Goal: Use online tool/utility: Utilize a website feature to perform a specific function

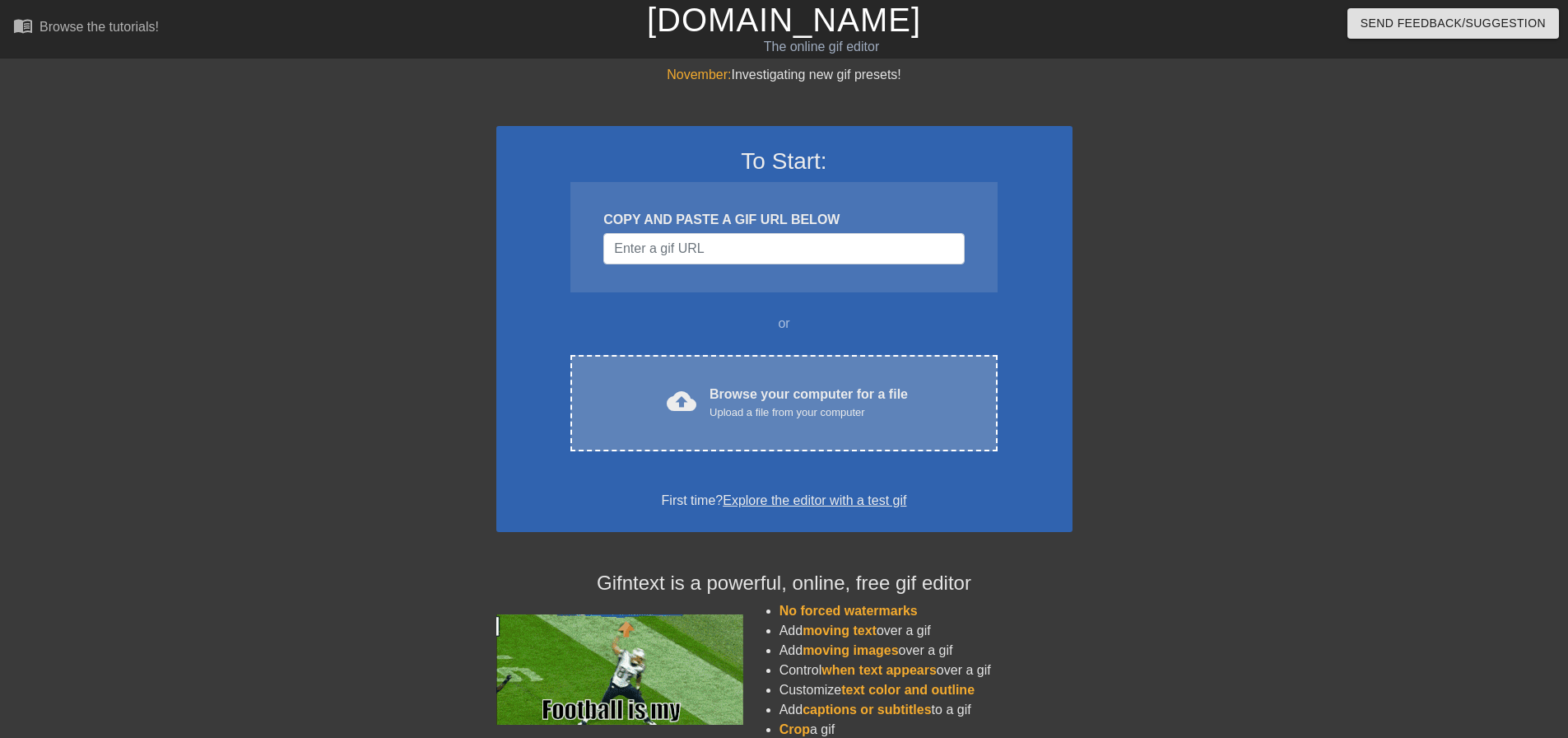
click at [740, 399] on div "Browse your computer for a file Upload a file from your computer" at bounding box center [808, 403] width 198 height 36
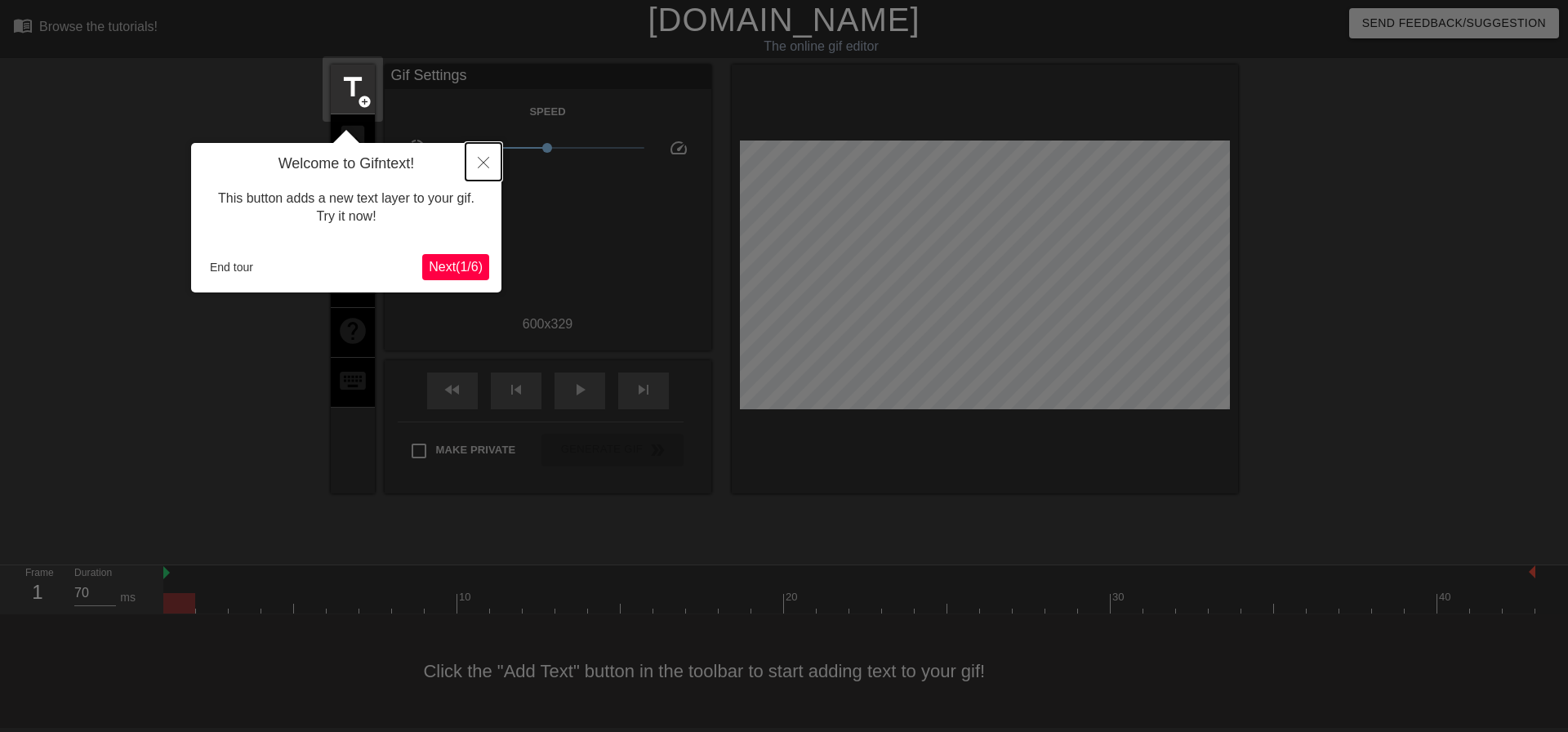
click at [485, 155] on button "Close" at bounding box center [483, 162] width 36 height 38
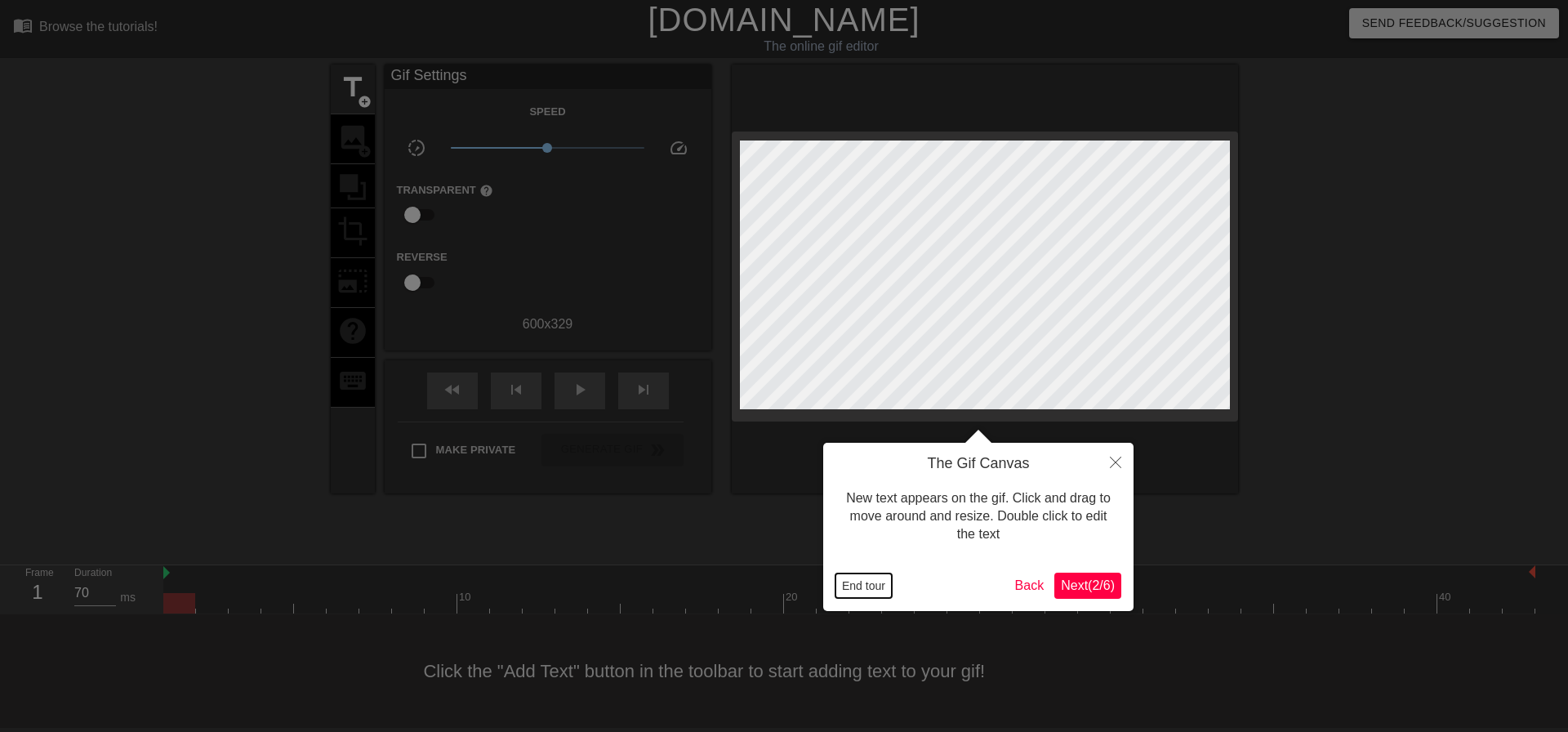
click at [857, 590] on button "End tour" at bounding box center [863, 585] width 57 height 24
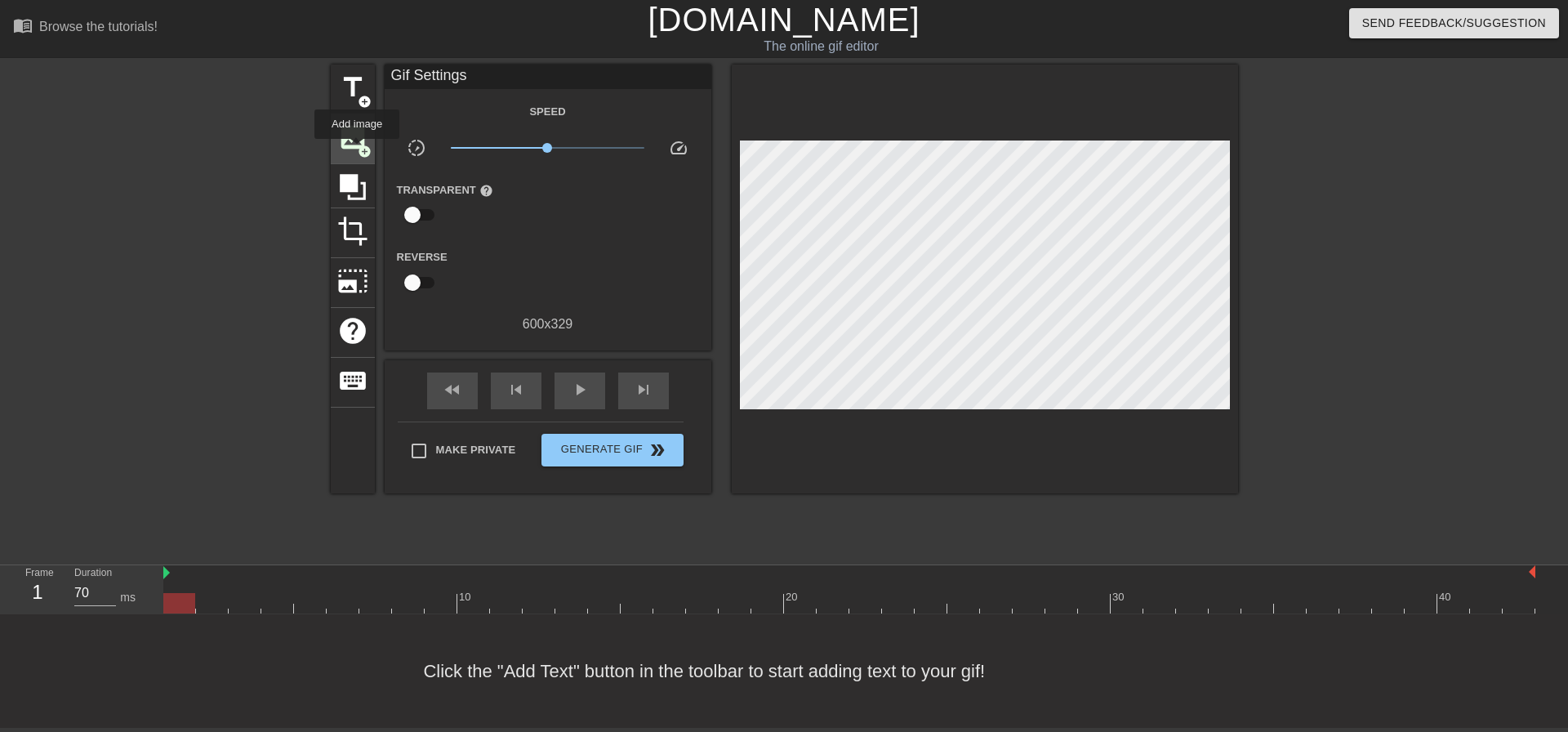
click at [354, 137] on span "image" at bounding box center [353, 137] width 31 height 31
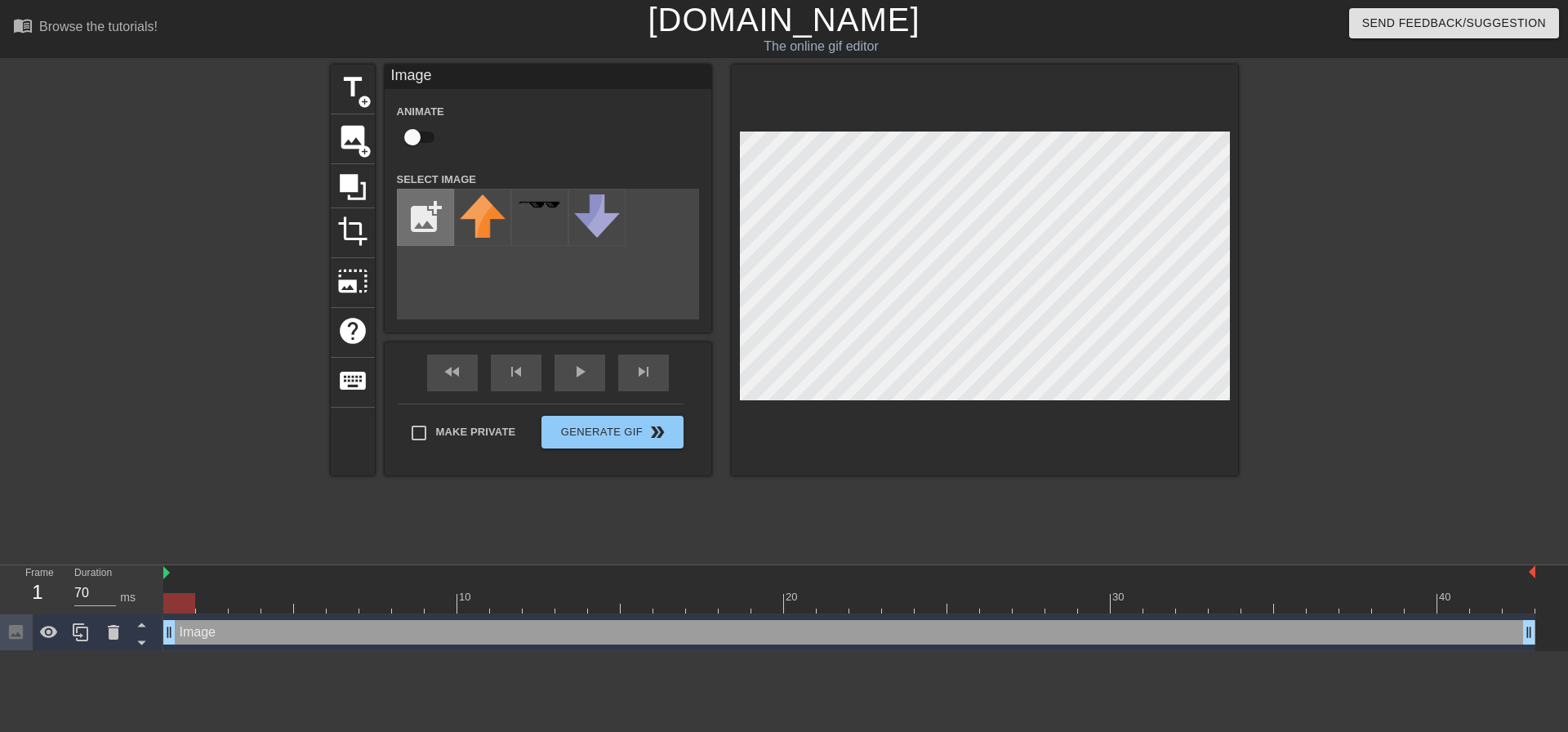
click at [428, 220] on input "file" at bounding box center [426, 217] width 56 height 56
type input "C:\fakepath\portrait.png"
click at [472, 217] on img at bounding box center [482, 220] width 46 height 52
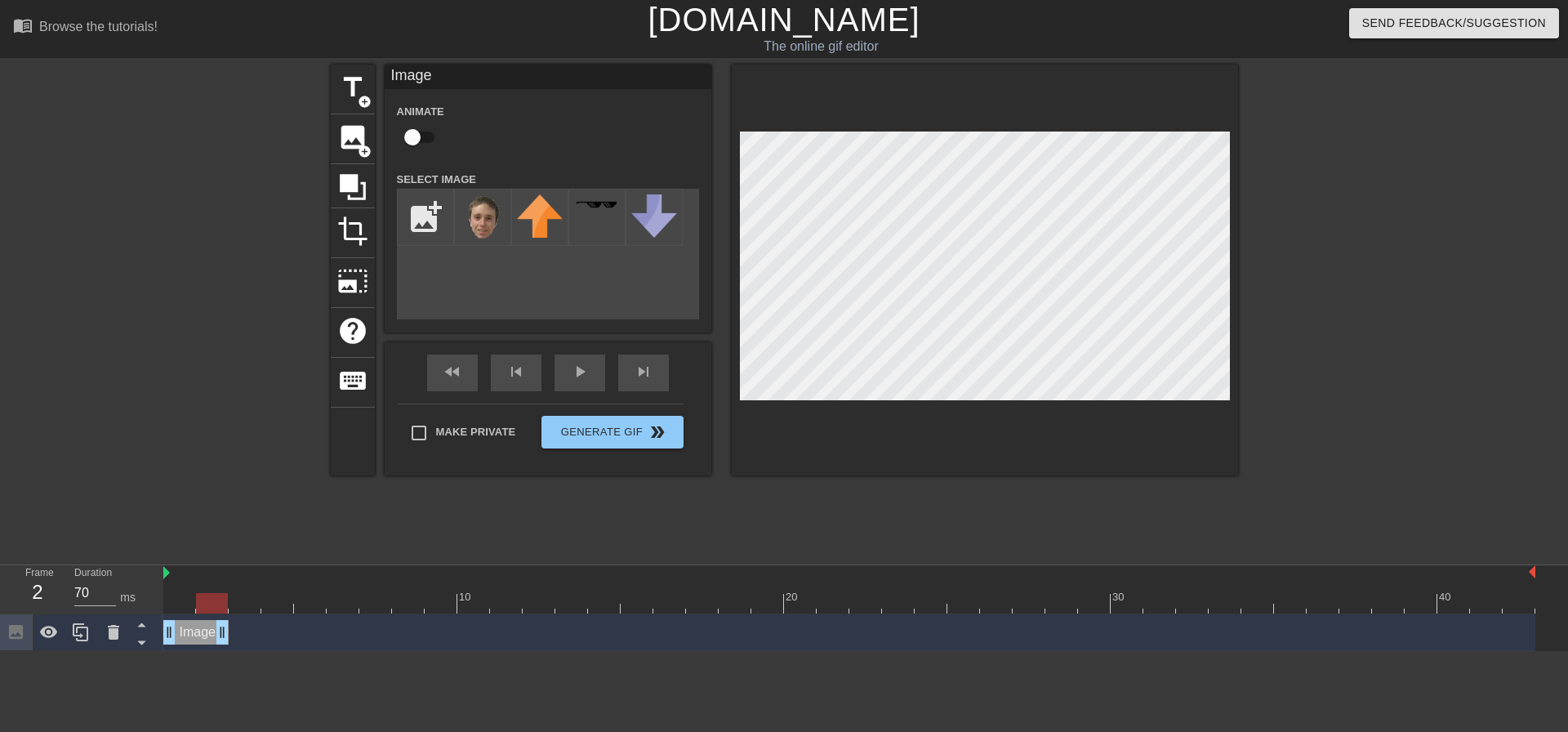
drag, startPoint x: 1532, startPoint y: 631, endPoint x: 217, endPoint y: 658, distance: 1315.3
click at [215, 651] on html "menu_book Browse the tutorials! [DOMAIN_NAME] The online gif editor Send Feedba…" at bounding box center [784, 325] width 1568 height 651
drag, startPoint x: 213, startPoint y: 603, endPoint x: 230, endPoint y: 606, distance: 17.3
click at [230, 606] on div at bounding box center [244, 603] width 31 height 21
click at [75, 630] on icon at bounding box center [81, 632] width 20 height 20
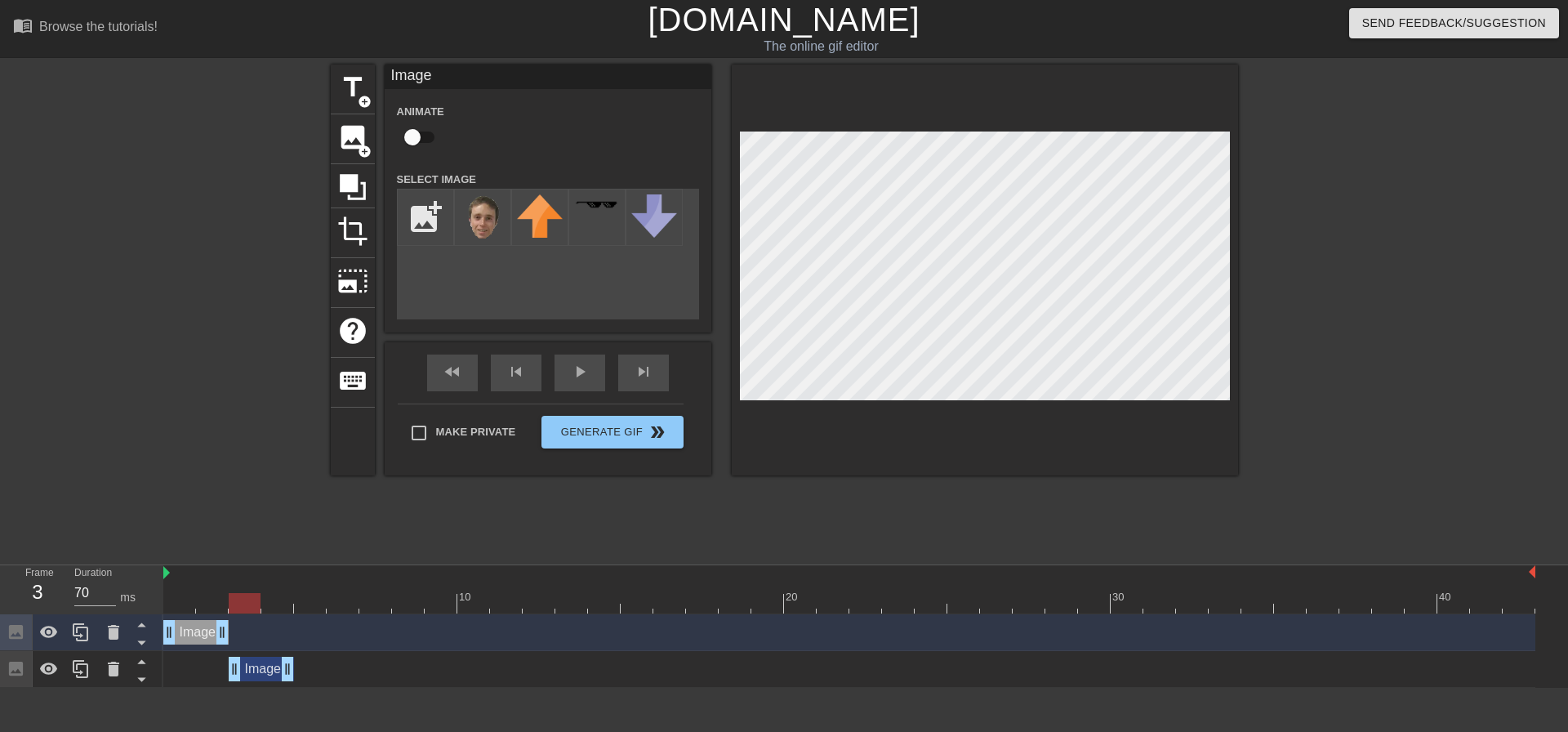
drag, startPoint x: 202, startPoint y: 669, endPoint x: 253, endPoint y: 670, distance: 51.0
click at [253, 670] on div "Image drag_handle drag_handle" at bounding box center [261, 668] width 66 height 24
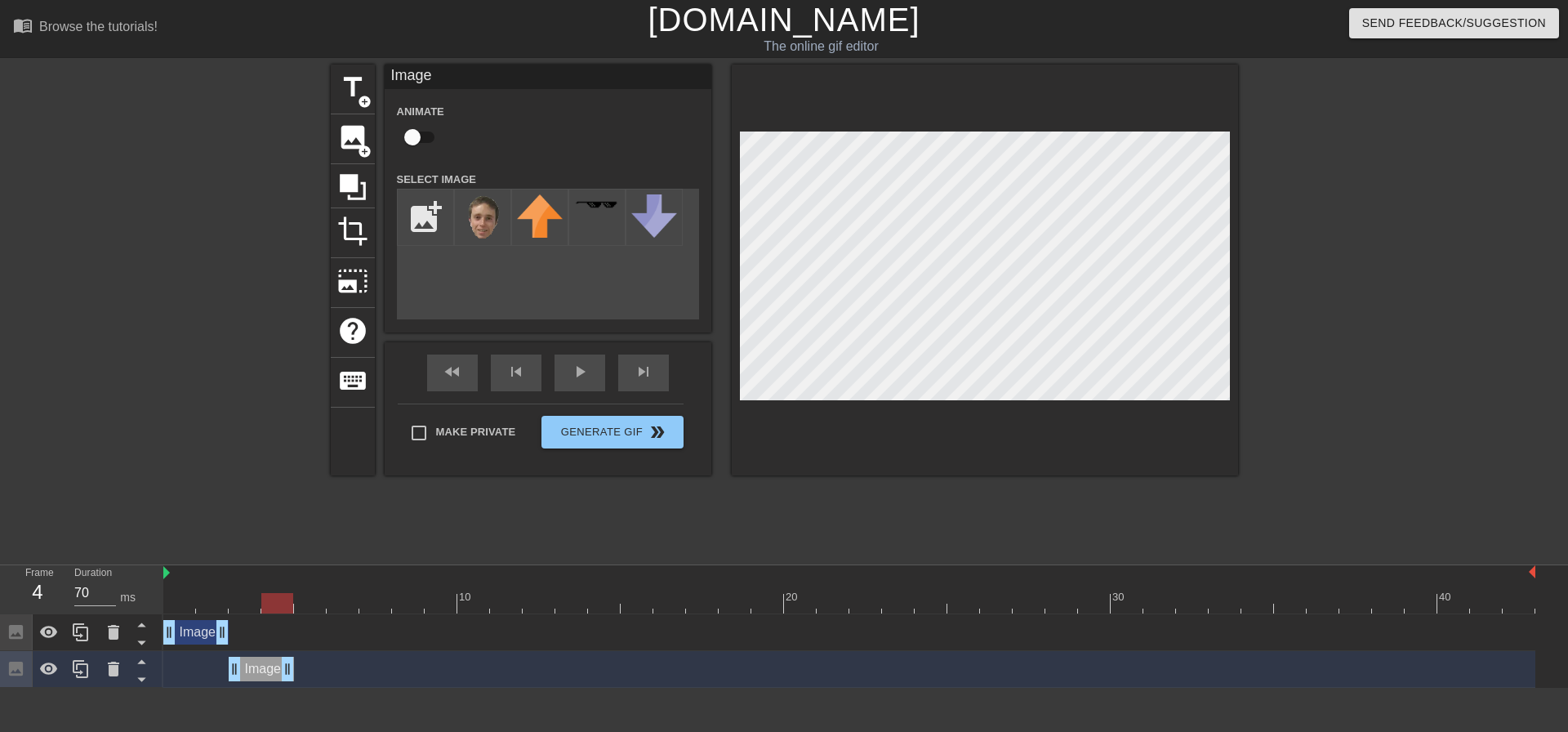
drag, startPoint x: 243, startPoint y: 600, endPoint x: 266, endPoint y: 603, distance: 23.2
click at [266, 603] on div at bounding box center [277, 603] width 31 height 21
drag, startPoint x: 276, startPoint y: 607, endPoint x: 269, endPoint y: 595, distance: 13.9
click at [269, 595] on div at bounding box center [277, 603] width 31 height 21
drag, startPoint x: 287, startPoint y: 597, endPoint x: 313, endPoint y: 597, distance: 26.0
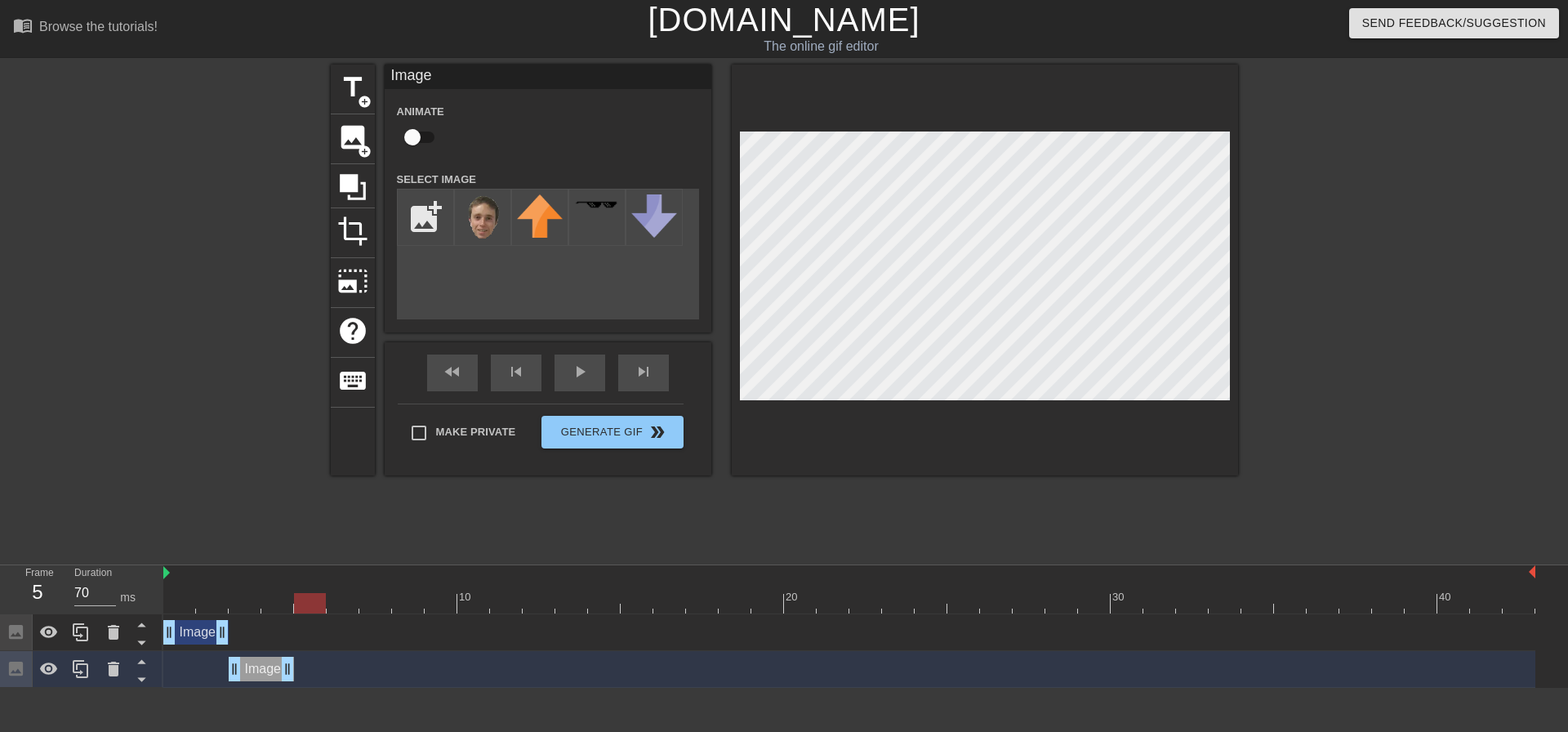
click at [313, 597] on div at bounding box center [309, 603] width 31 height 21
click at [84, 671] on icon at bounding box center [81, 669] width 20 height 20
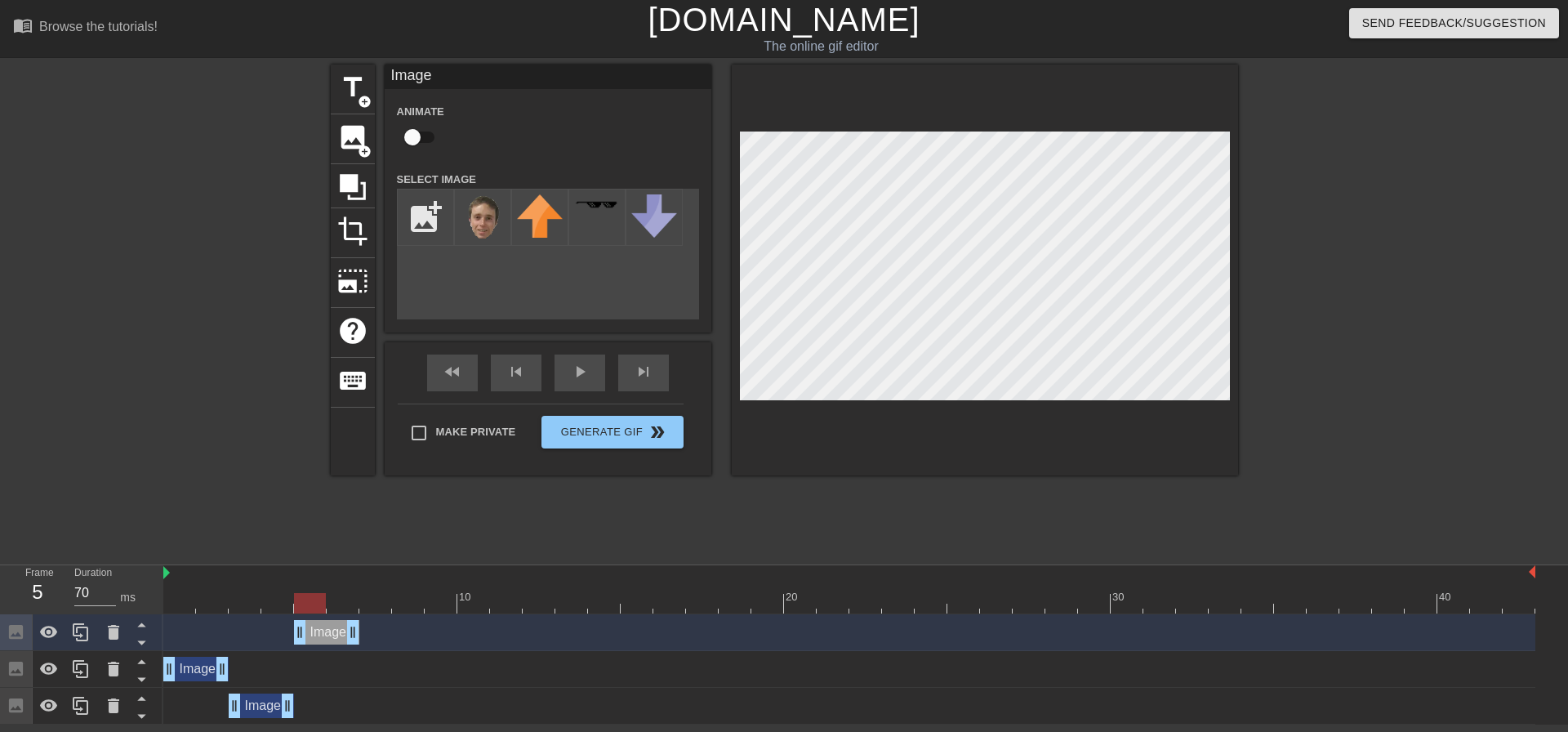
drag, startPoint x: 268, startPoint y: 637, endPoint x: 338, endPoint y: 661, distance: 74.0
click at [338, 661] on div "Image drag_handle drag_handle Image drag_handle drag_handle Image drag_handle d…" at bounding box center [866, 669] width 1405 height 110
drag, startPoint x: 354, startPoint y: 632, endPoint x: 379, endPoint y: 635, distance: 25.2
drag, startPoint x: 385, startPoint y: 639, endPoint x: 329, endPoint y: 623, distance: 58.2
click at [329, 623] on div "Image drag_handle drag_handle" at bounding box center [850, 631] width 1372 height 24
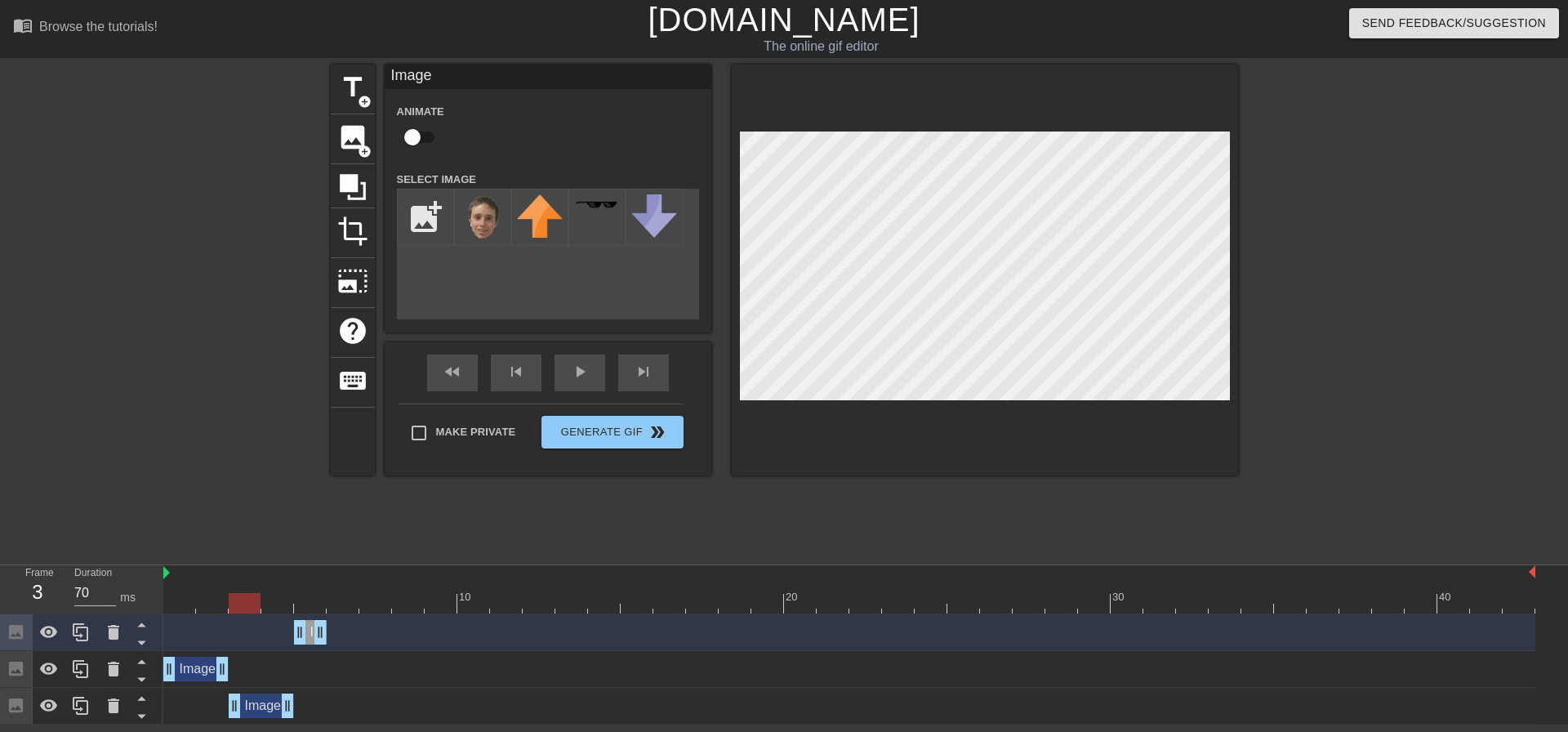
drag, startPoint x: 313, startPoint y: 604, endPoint x: 244, endPoint y: 622, distance: 71.3
click at [244, 622] on div "10 20 30 40 Image drag_handle drag_handle Image drag_handle drag_handle Image d…" at bounding box center [866, 644] width 1405 height 159
drag, startPoint x: 241, startPoint y: 601, endPoint x: 322, endPoint y: 613, distance: 81.9
click at [322, 613] on div "10 20 30 40" at bounding box center [850, 589] width 1372 height 49
drag, startPoint x: 325, startPoint y: 634, endPoint x: 178, endPoint y: 616, distance: 148.1
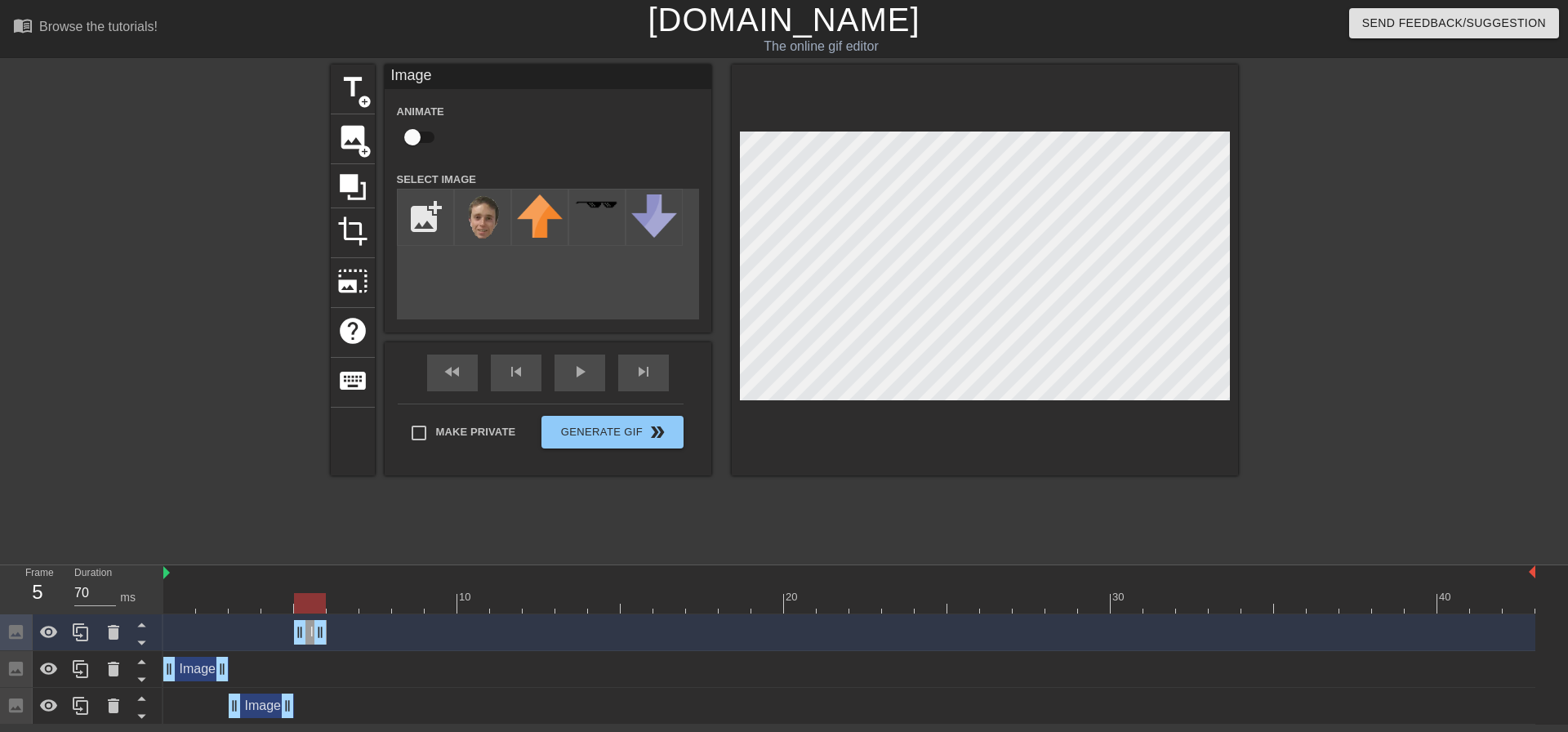
click at [333, 632] on div "Image drag_handle drag_handle" at bounding box center [850, 631] width 1372 height 24
click at [84, 641] on icon at bounding box center [80, 632] width 15 height 18
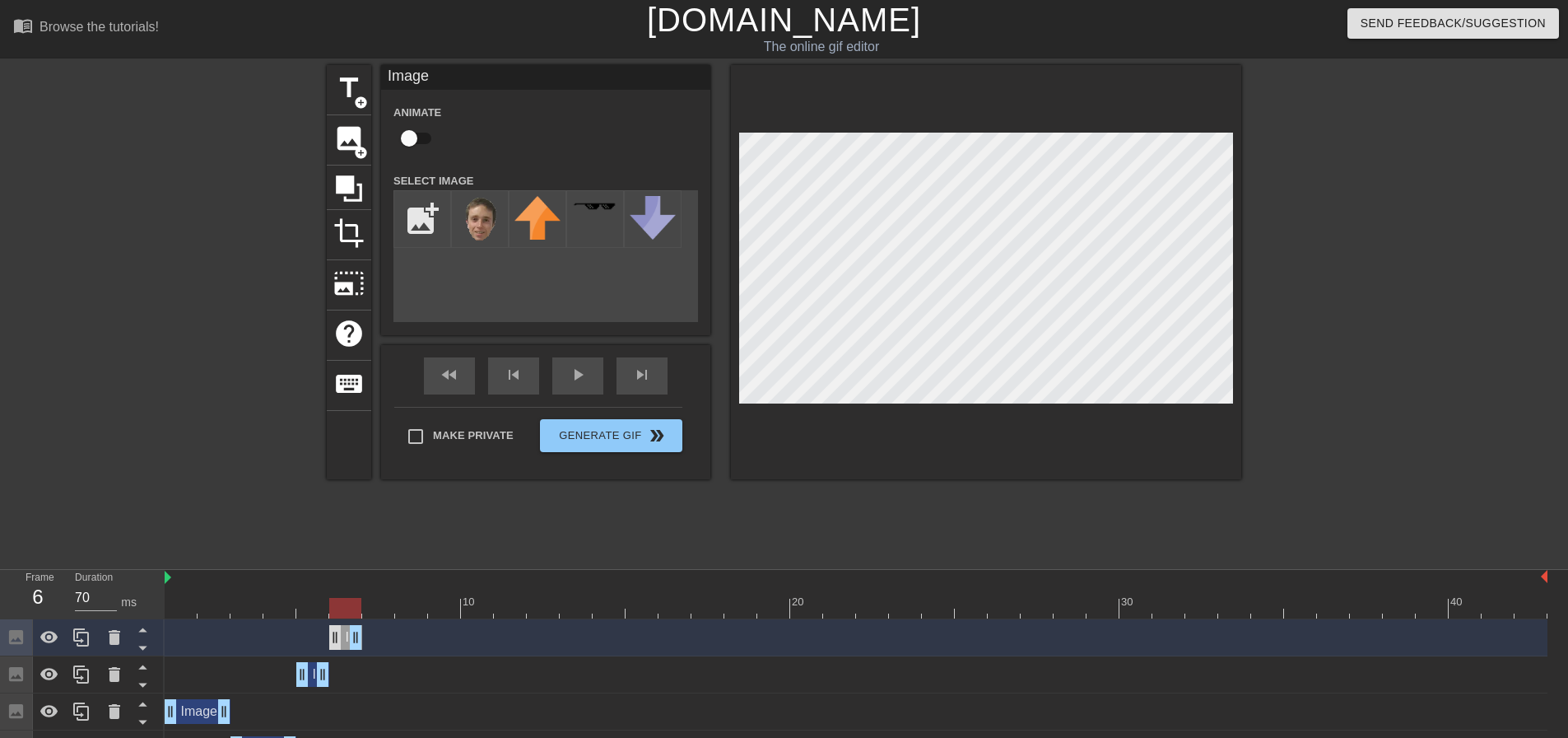
drag, startPoint x: 313, startPoint y: 642, endPoint x: 336, endPoint y: 637, distance: 23.5
click at [336, 637] on div "Image drag_handle drag_handle" at bounding box center [346, 637] width 33 height 24
drag, startPoint x: 351, startPoint y: 605, endPoint x: 373, endPoint y: 603, distance: 22.1
click at [373, 603] on div at bounding box center [378, 608] width 32 height 21
click at [84, 631] on icon at bounding box center [81, 637] width 20 height 20
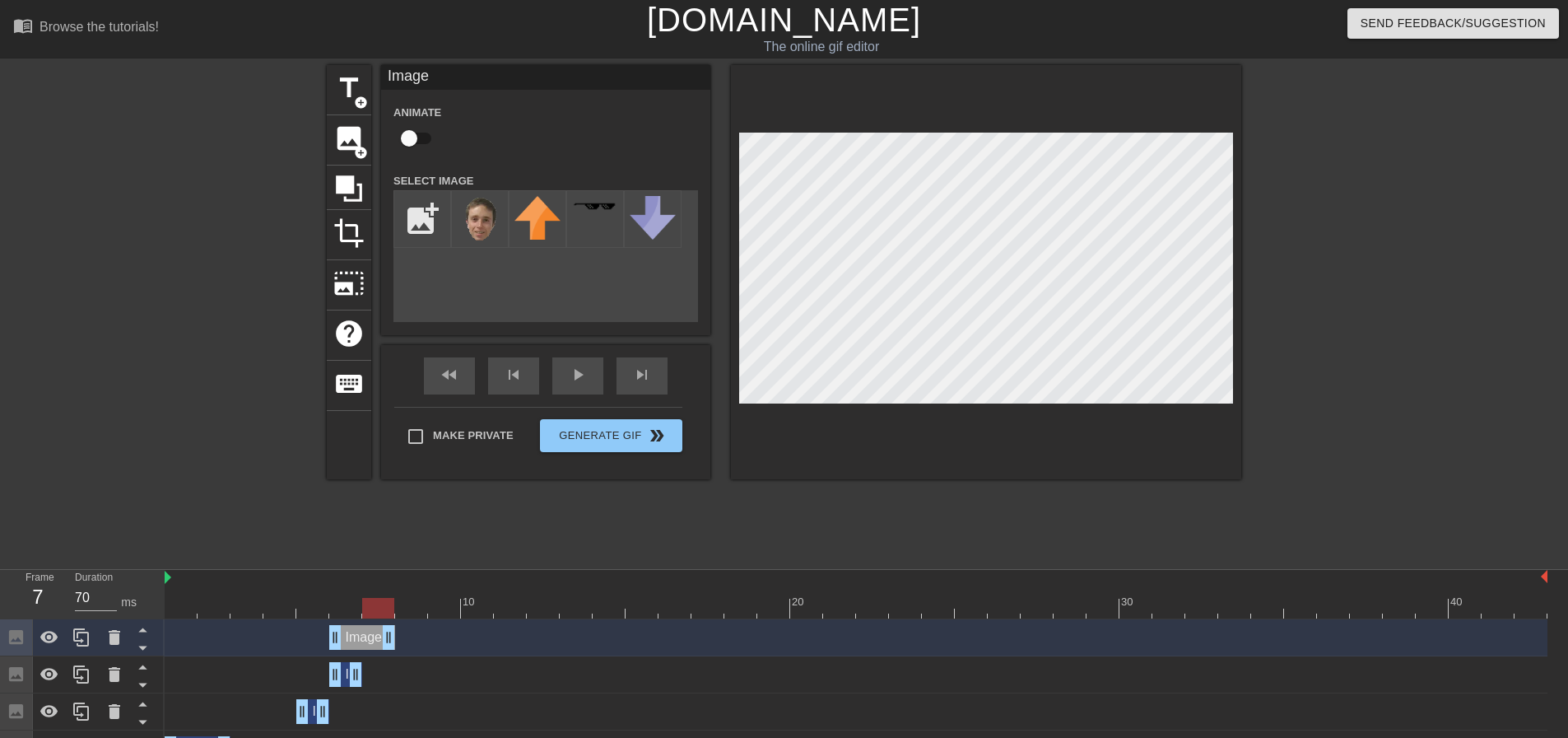
drag, startPoint x: 348, startPoint y: 637, endPoint x: 365, endPoint y: 638, distance: 17.0
drag, startPoint x: 337, startPoint y: 638, endPoint x: 364, endPoint y: 637, distance: 27.0
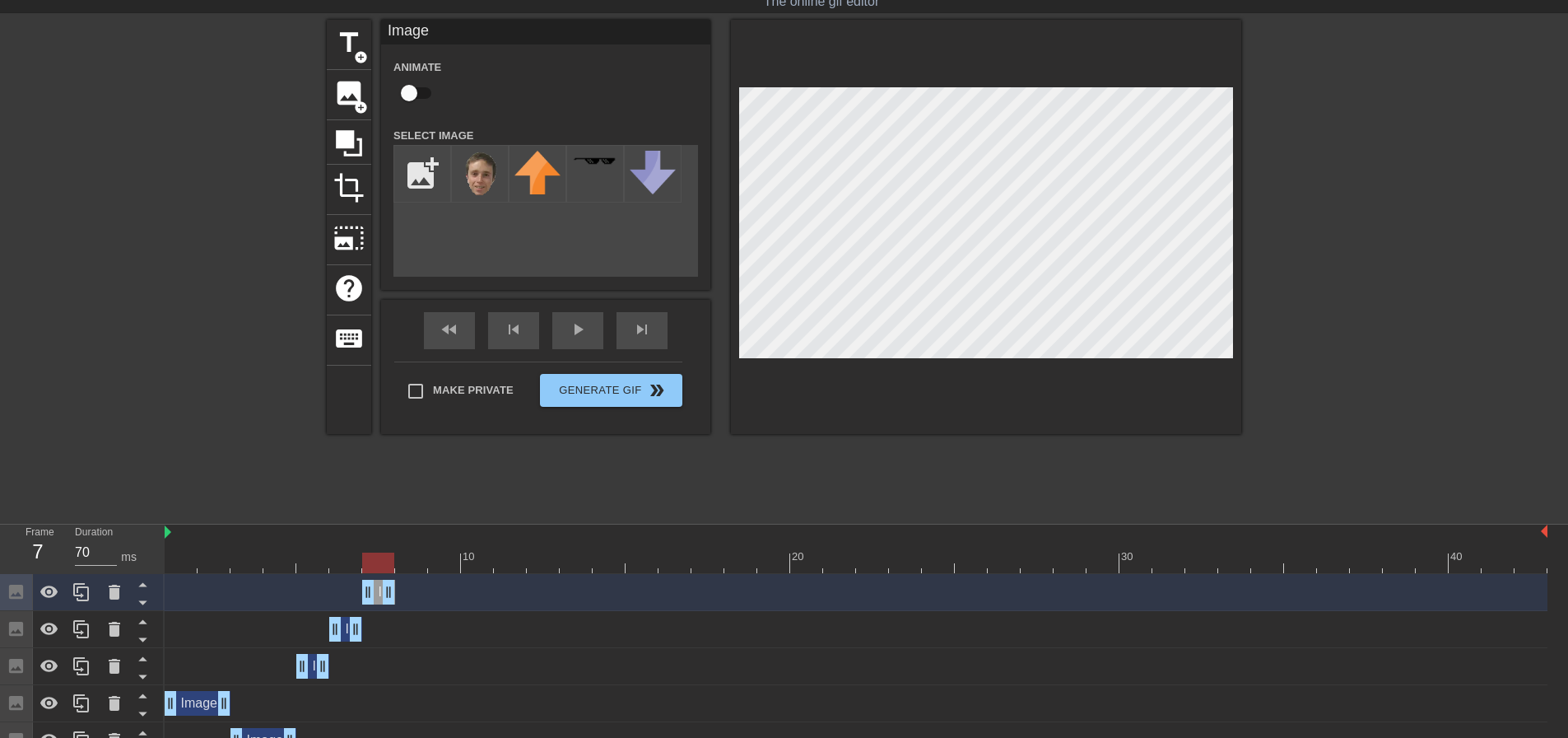
scroll to position [70, 0]
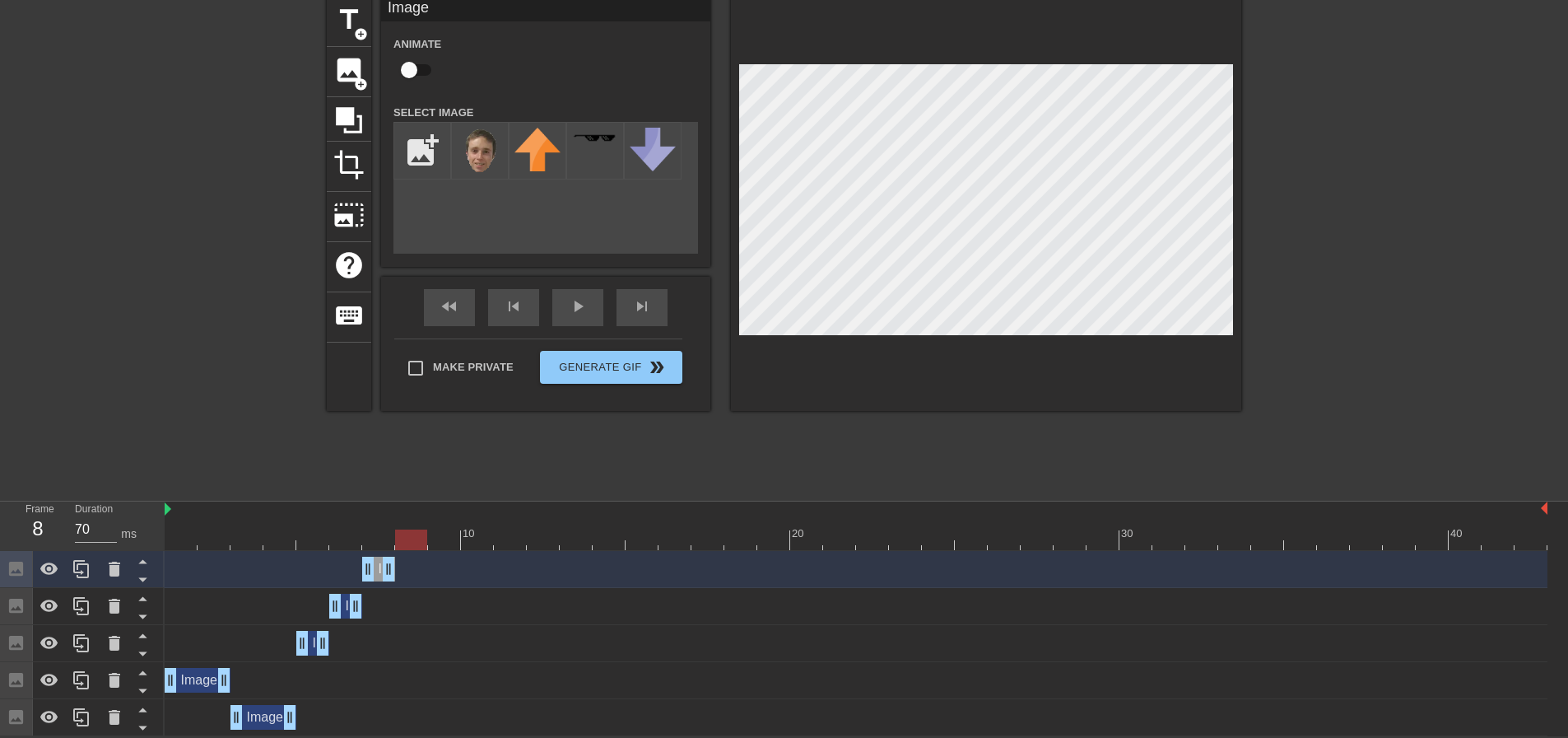
drag, startPoint x: 375, startPoint y: 539, endPoint x: 382, endPoint y: 549, distance: 12.2
click at [418, 549] on div "10 20 30 40" at bounding box center [856, 526] width 1383 height 50
drag, startPoint x: 87, startPoint y: 570, endPoint x: 122, endPoint y: 570, distance: 35.0
click at [88, 570] on icon at bounding box center [81, 569] width 20 height 20
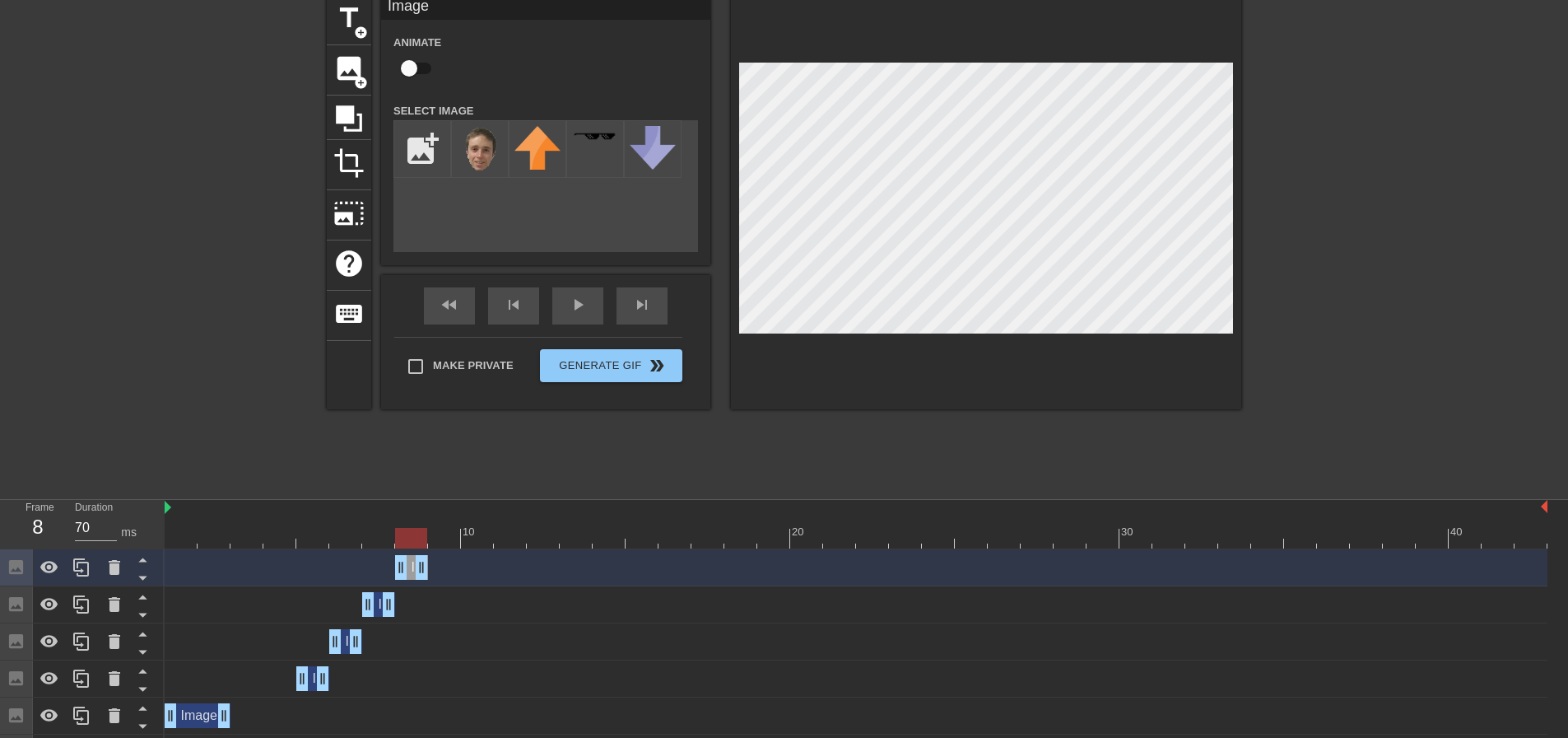
drag, startPoint x: 368, startPoint y: 571, endPoint x: 396, endPoint y: 570, distance: 28.0
drag, startPoint x: 409, startPoint y: 534, endPoint x: 432, endPoint y: 534, distance: 23.0
click at [432, 534] on div at bounding box center [444, 538] width 32 height 21
click at [91, 567] on div at bounding box center [81, 567] width 33 height 36
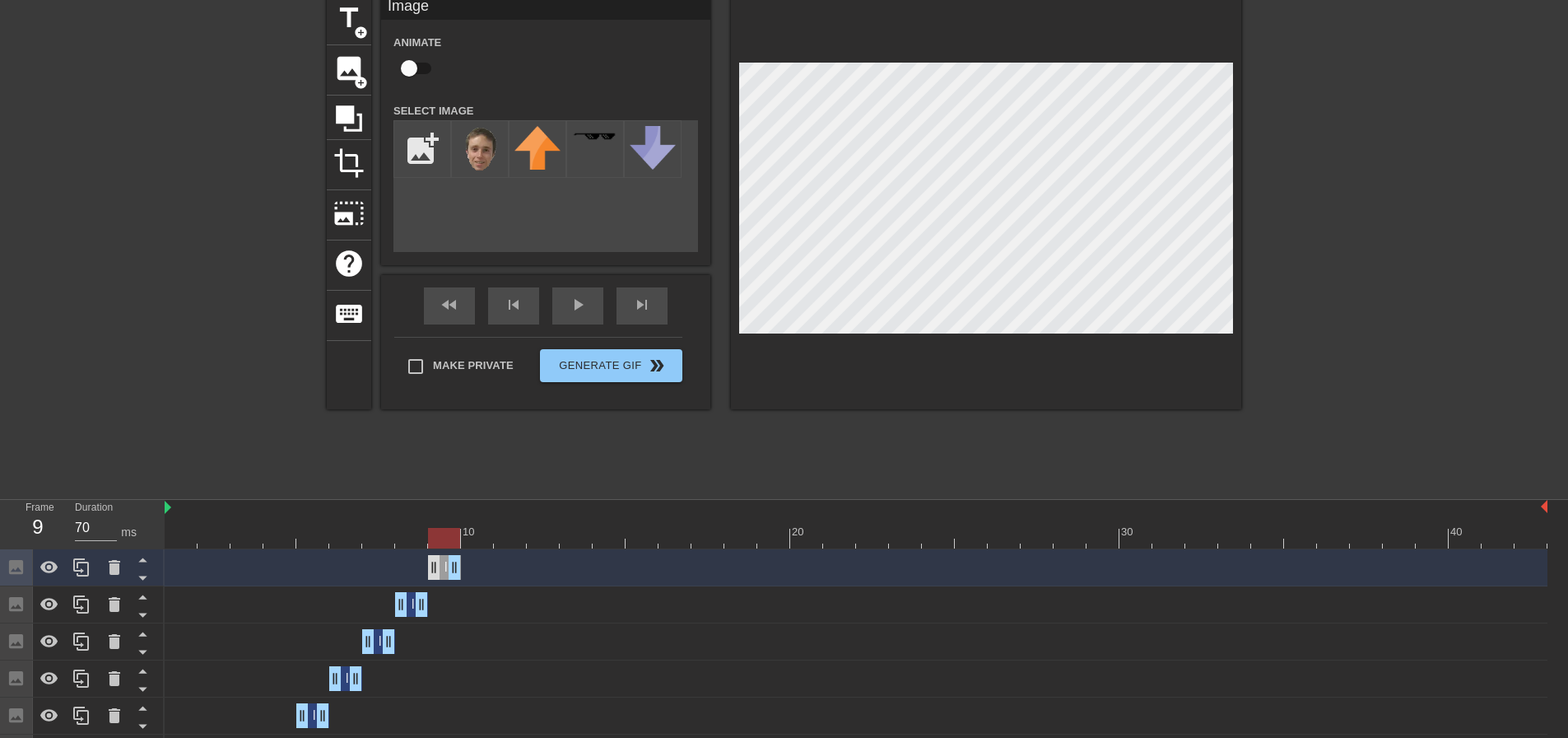
drag, startPoint x: 412, startPoint y: 567, endPoint x: 435, endPoint y: 566, distance: 23.0
click at [435, 566] on div "Image drag_handle drag_handle" at bounding box center [445, 567] width 33 height 24
click at [88, 567] on icon at bounding box center [81, 567] width 15 height 18
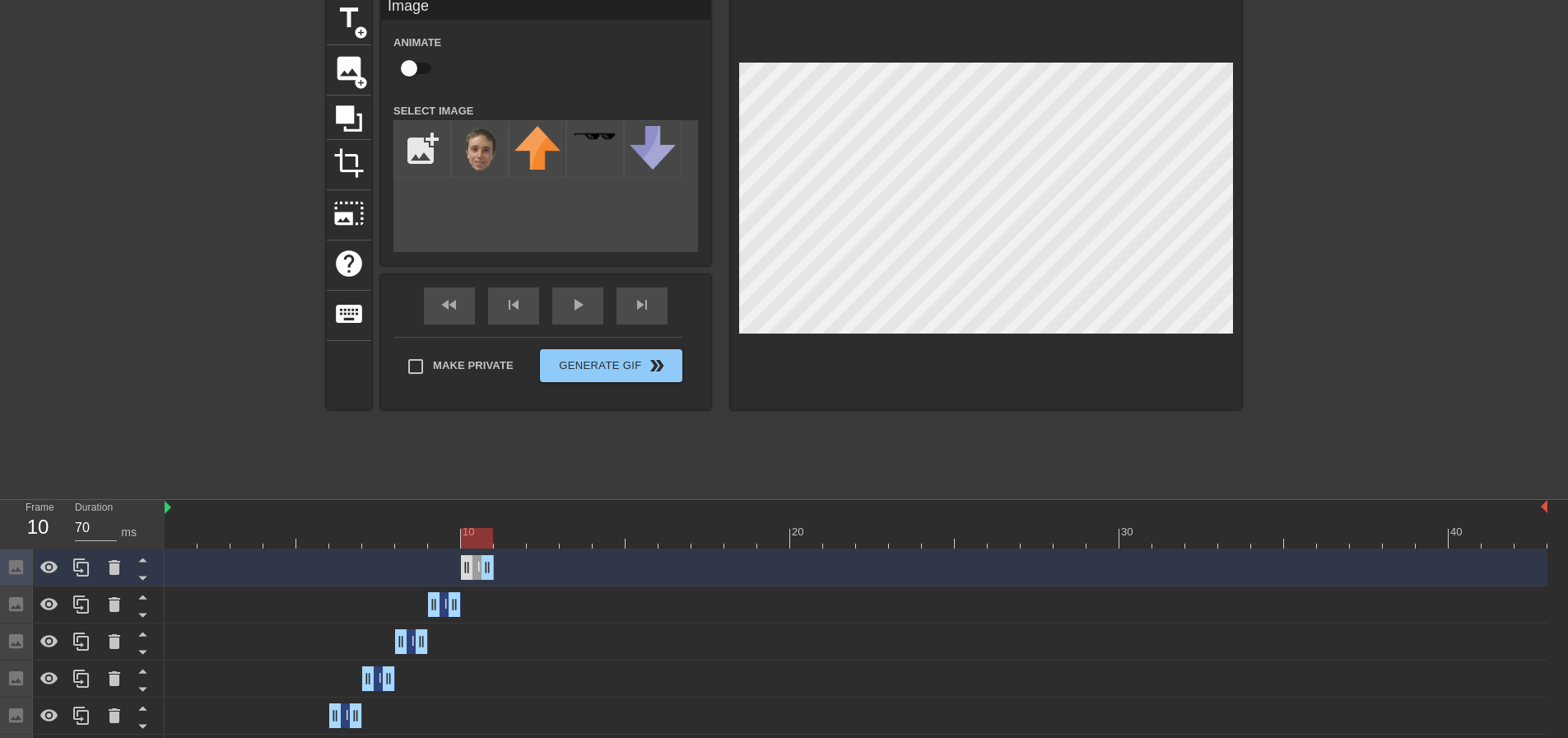
drag, startPoint x: 442, startPoint y: 568, endPoint x: 470, endPoint y: 567, distance: 28.0
click at [470, 567] on div "Image drag_handle drag_handle" at bounding box center [477, 567] width 33 height 24
click at [83, 563] on icon at bounding box center [81, 567] width 15 height 18
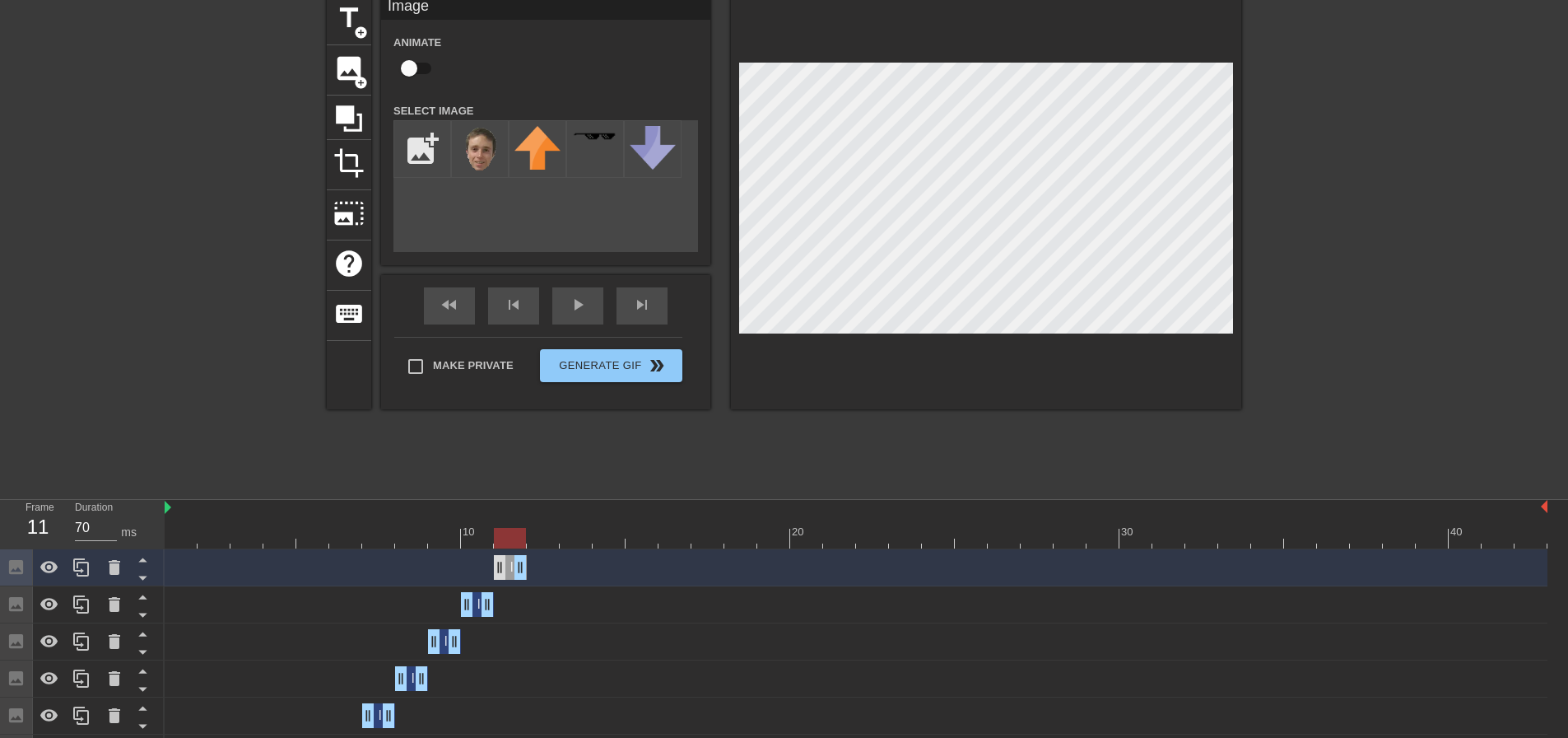
drag, startPoint x: 476, startPoint y: 567, endPoint x: 502, endPoint y: 562, distance: 26.5
click at [502, 562] on div "Image drag_handle drag_handle" at bounding box center [511, 567] width 33 height 24
click at [85, 563] on icon at bounding box center [81, 567] width 15 height 18
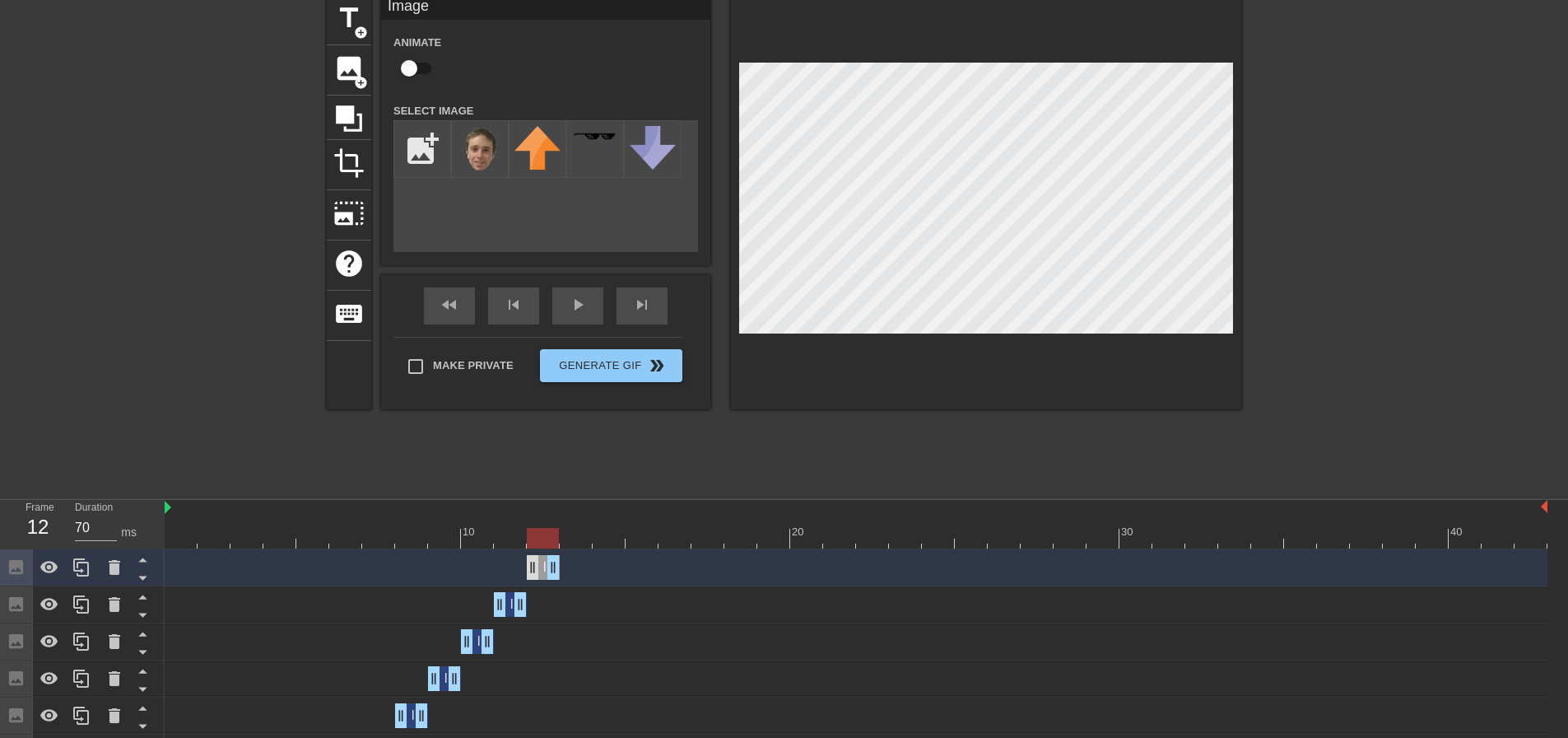
drag, startPoint x: 510, startPoint y: 564, endPoint x: 540, endPoint y: 567, distance: 30.1
click at [540, 567] on div "Image drag_handle drag_handle" at bounding box center [543, 567] width 33 height 24
click at [83, 571] on icon at bounding box center [81, 567] width 15 height 18
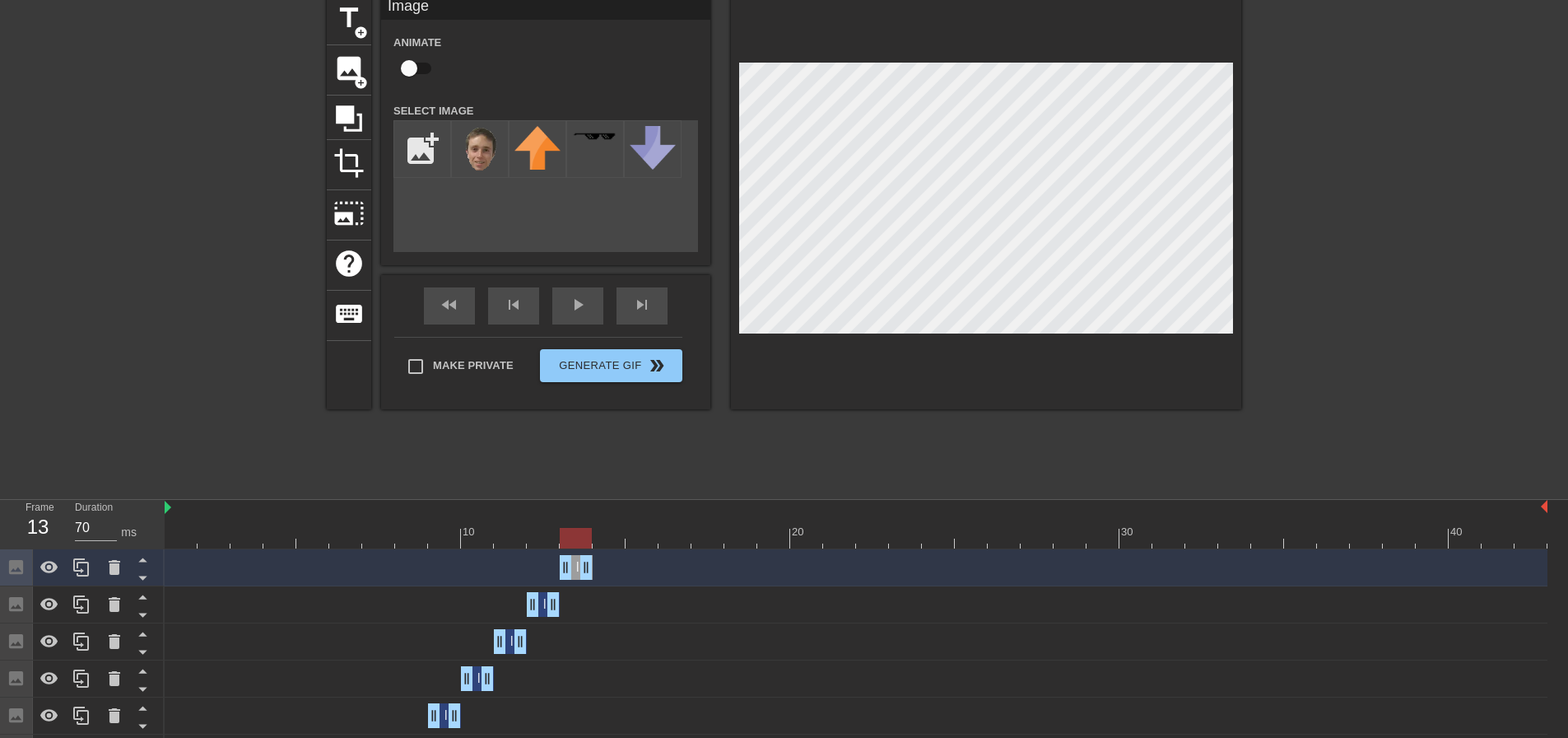
drag, startPoint x: 542, startPoint y: 571, endPoint x: 577, endPoint y: 567, distance: 35.2
click at [577, 567] on div "Image drag_handle drag_handle" at bounding box center [576, 567] width 33 height 24
click at [83, 575] on icon at bounding box center [81, 568] width 20 height 20
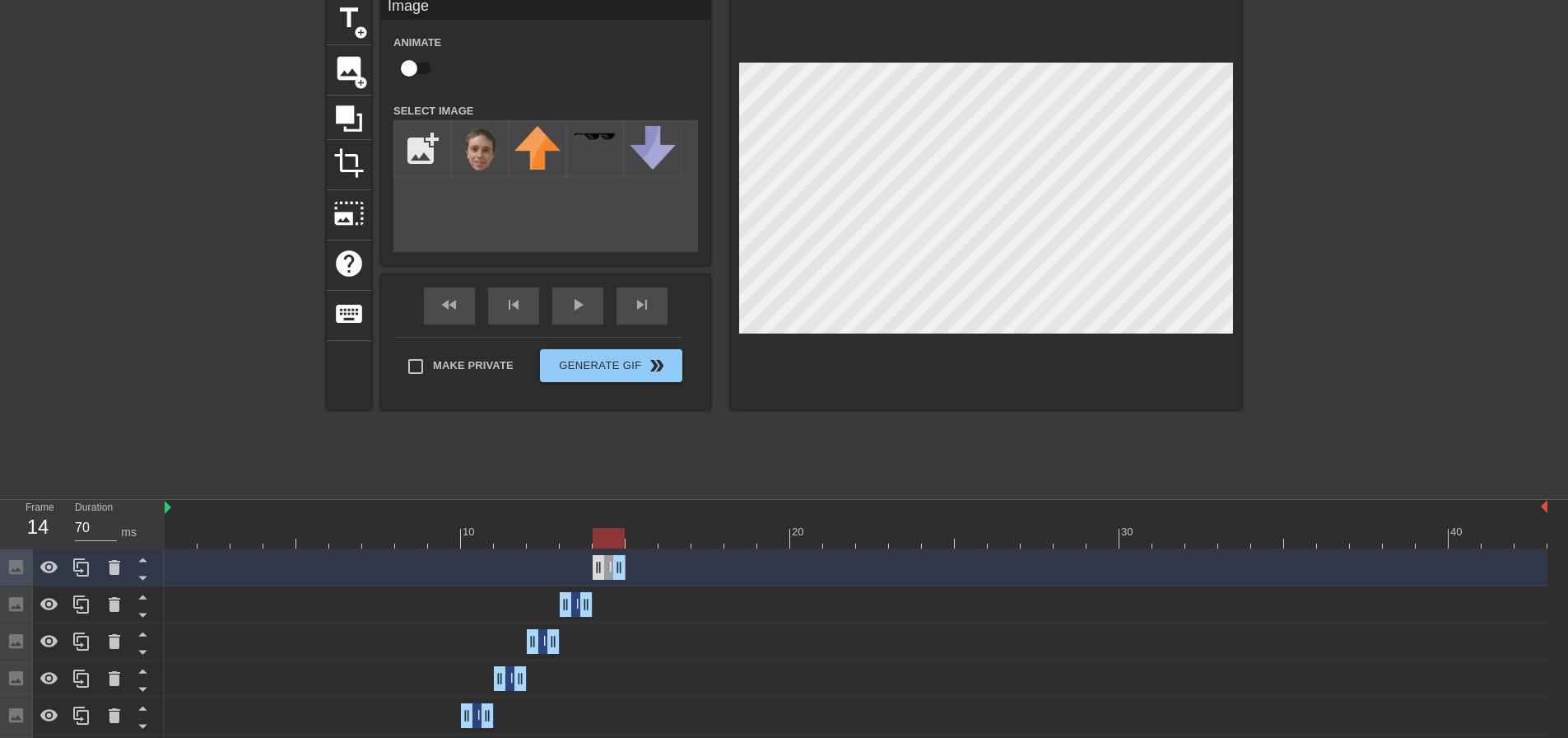
drag, startPoint x: 575, startPoint y: 566, endPoint x: 596, endPoint y: 563, distance: 21.2
click at [596, 563] on div "Image drag_handle drag_handle" at bounding box center [609, 567] width 33 height 24
click at [69, 569] on div at bounding box center [81, 567] width 33 height 36
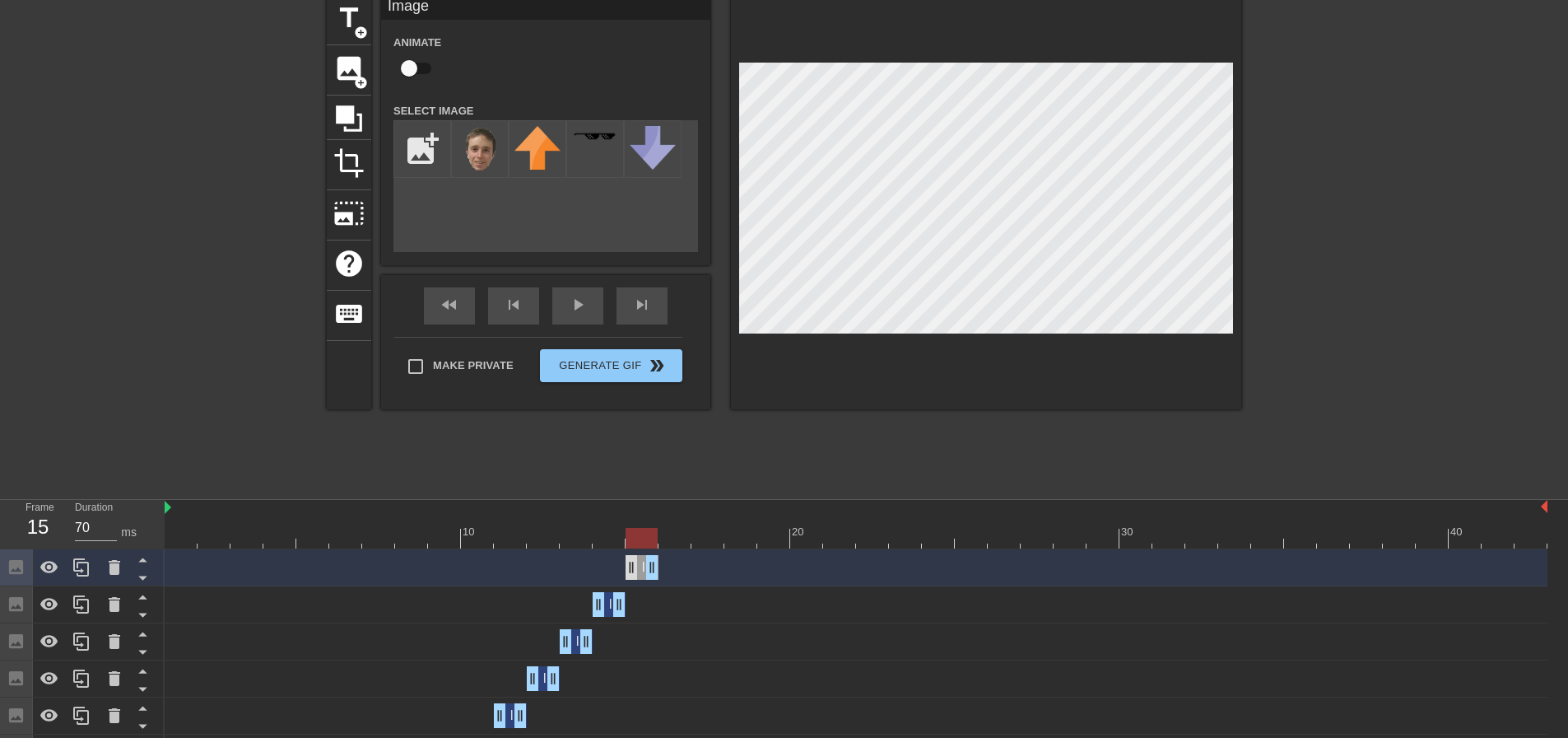
drag, startPoint x: 607, startPoint y: 564, endPoint x: 630, endPoint y: 562, distance: 23.1
click at [630, 562] on div "Image drag_handle drag_handle" at bounding box center [642, 567] width 33 height 24
click at [1289, 172] on div at bounding box center [1384, 243] width 247 height 494
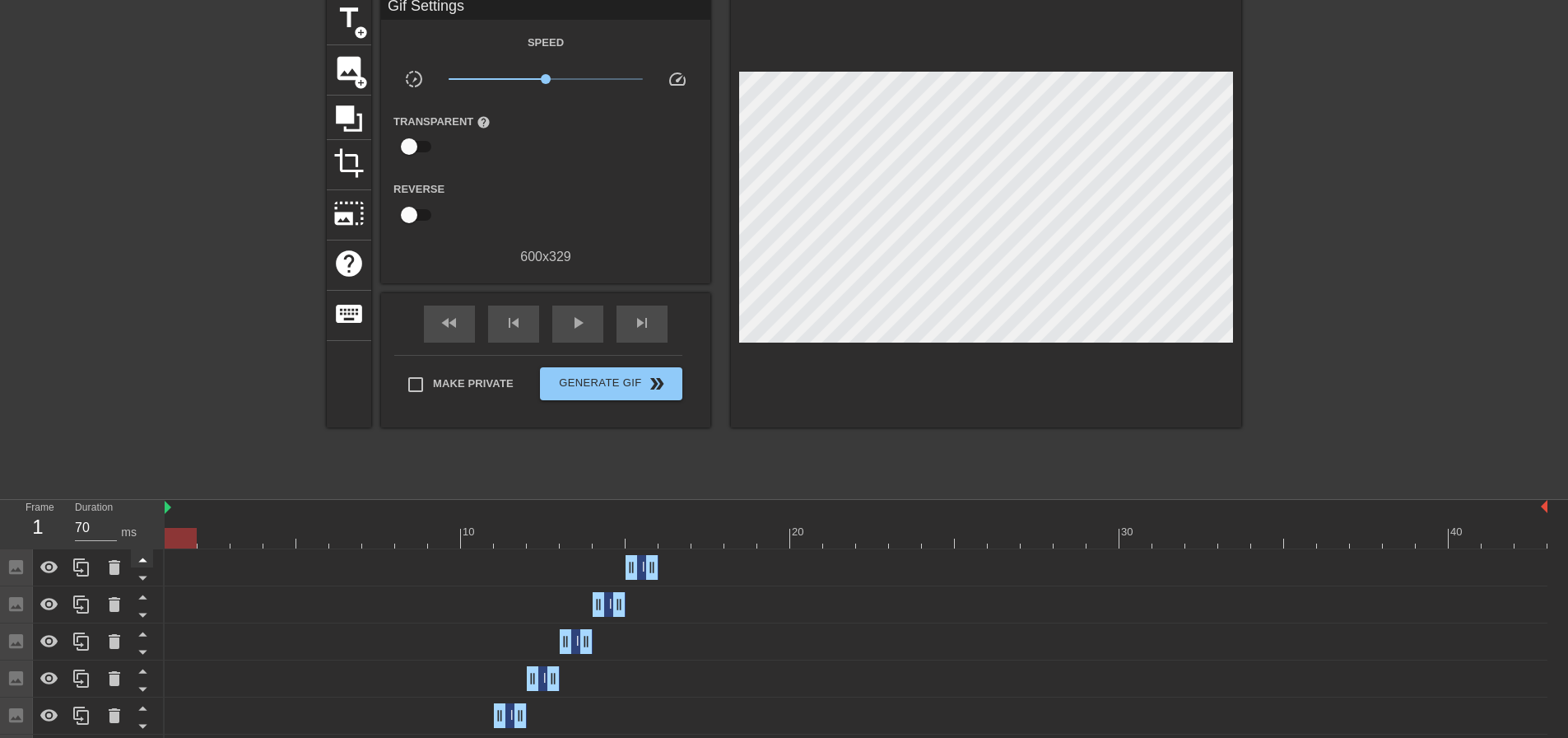
drag, startPoint x: 639, startPoint y: 539, endPoint x: 147, endPoint y: 558, distance: 492.4
click at [599, 374] on span "Generate Gif double_arrow" at bounding box center [611, 384] width 129 height 20
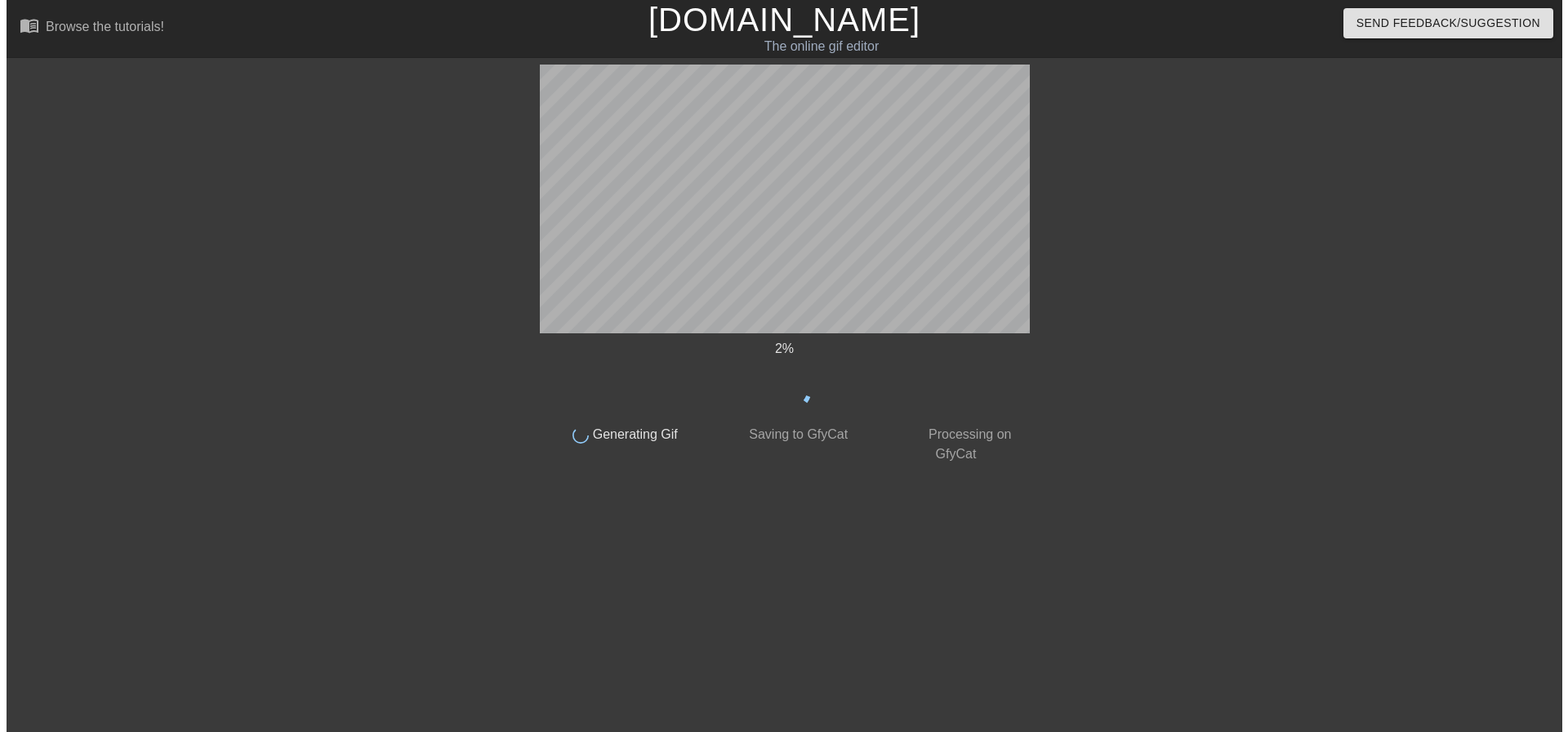
scroll to position [0, 0]
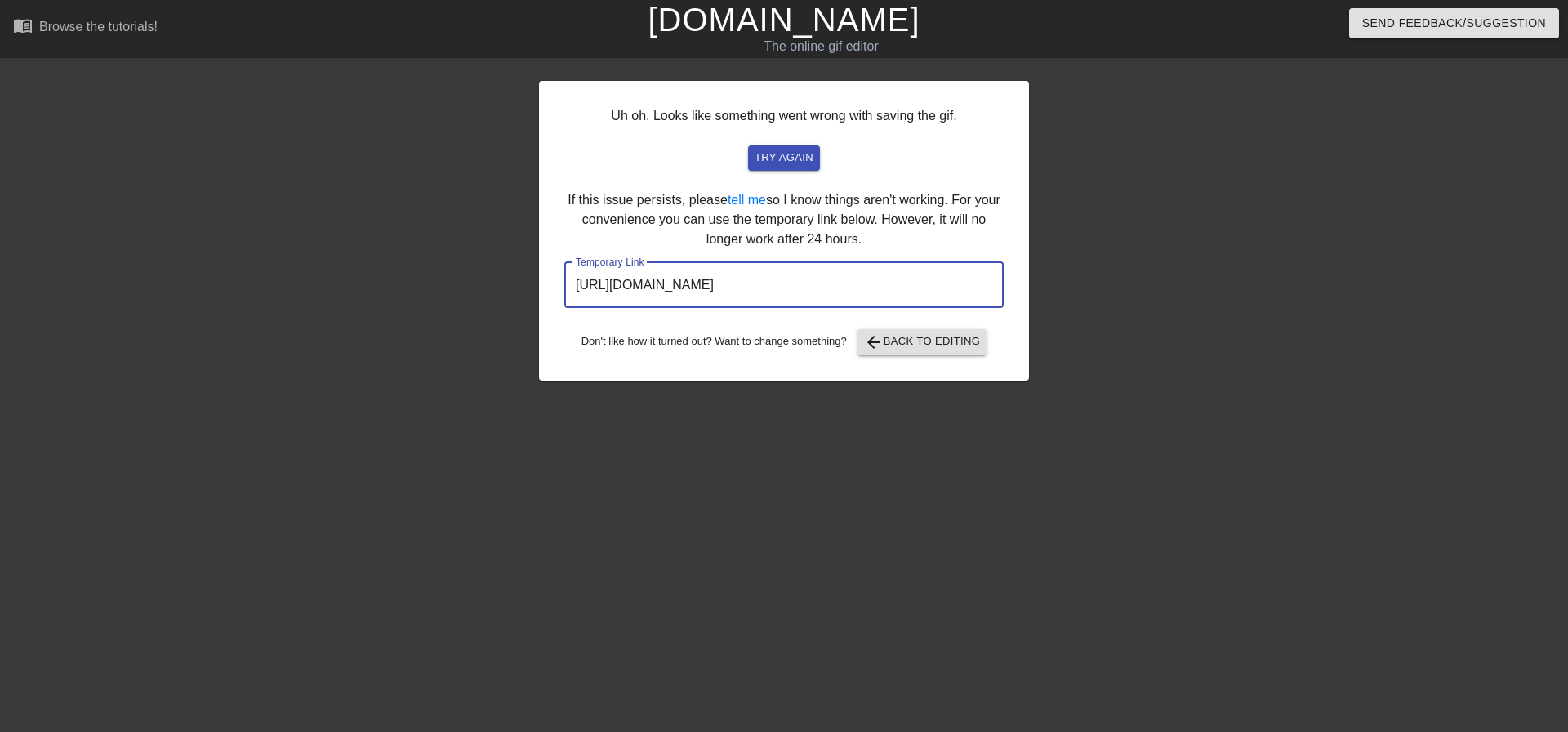
click at [770, 277] on input "[URL][DOMAIN_NAME]" at bounding box center [783, 285] width 439 height 46
